Goal: Navigation & Orientation: Find specific page/section

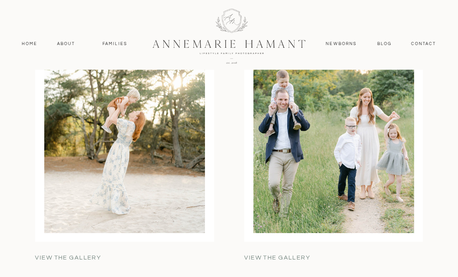
scroll to position [2997, 0]
click at [292, 254] on p "view the gallery" at bounding box center [301, 257] width 115 height 9
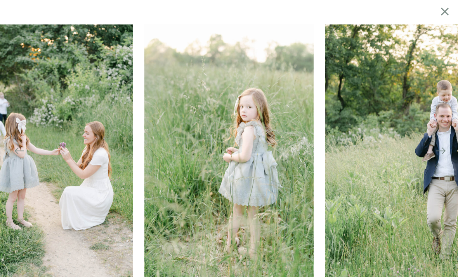
scroll to position [3508, 0]
click at [442, 17] on icon at bounding box center [444, 11] width 13 height 15
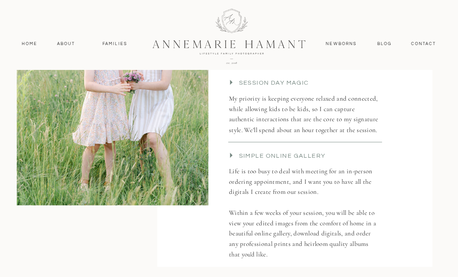
scroll to position [1665, 0]
click at [426, 46] on nav "contact" at bounding box center [423, 43] width 33 height 7
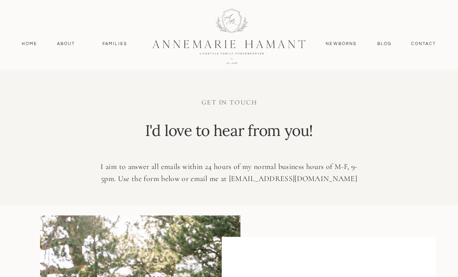
click at [390, 41] on nav "Blog" at bounding box center [385, 43] width 18 height 7
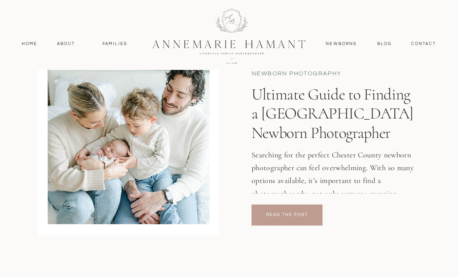
scroll to position [1297, 0]
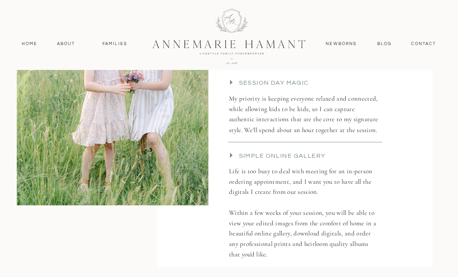
scroll to position [3022, 0]
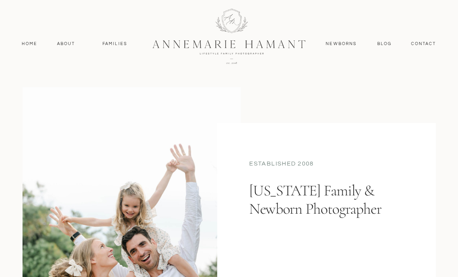
click at [389, 42] on nav "Blog" at bounding box center [385, 43] width 18 height 7
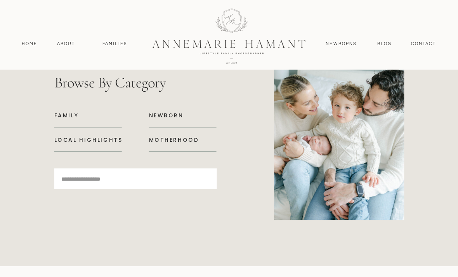
scroll to position [3388, 0]
click at [69, 115] on p "Family" at bounding box center [91, 115] width 74 height 8
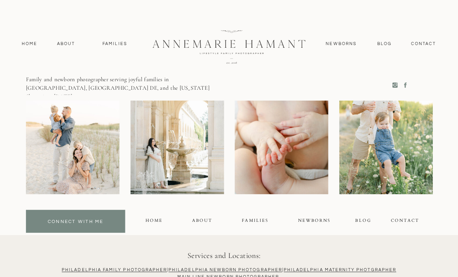
scroll to position [4904, 0]
